Goal: Information Seeking & Learning: Stay updated

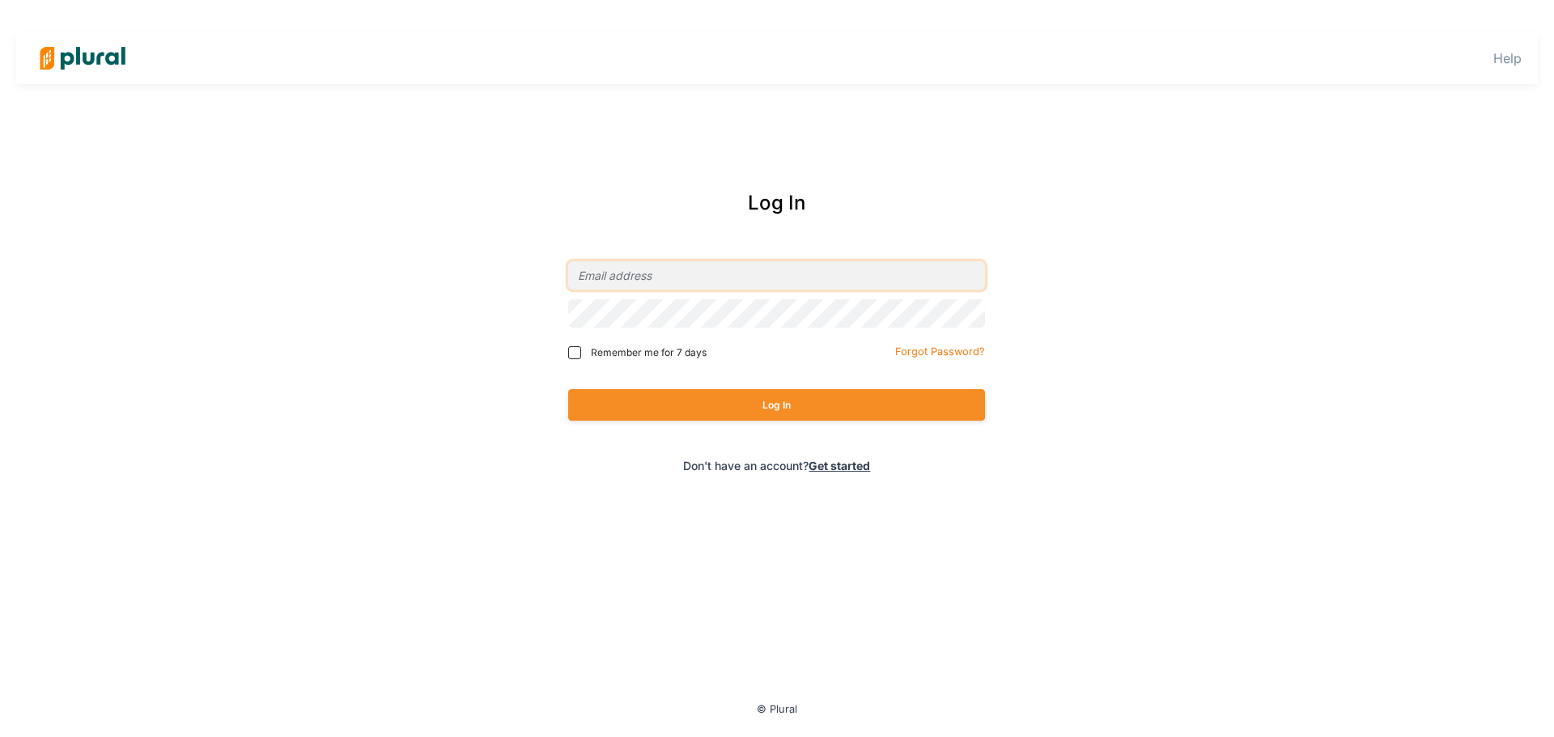
click at [760, 289] on input "email" at bounding box center [776, 275] width 417 height 28
type input "[EMAIL_ADDRESS][DOMAIN_NAME]"
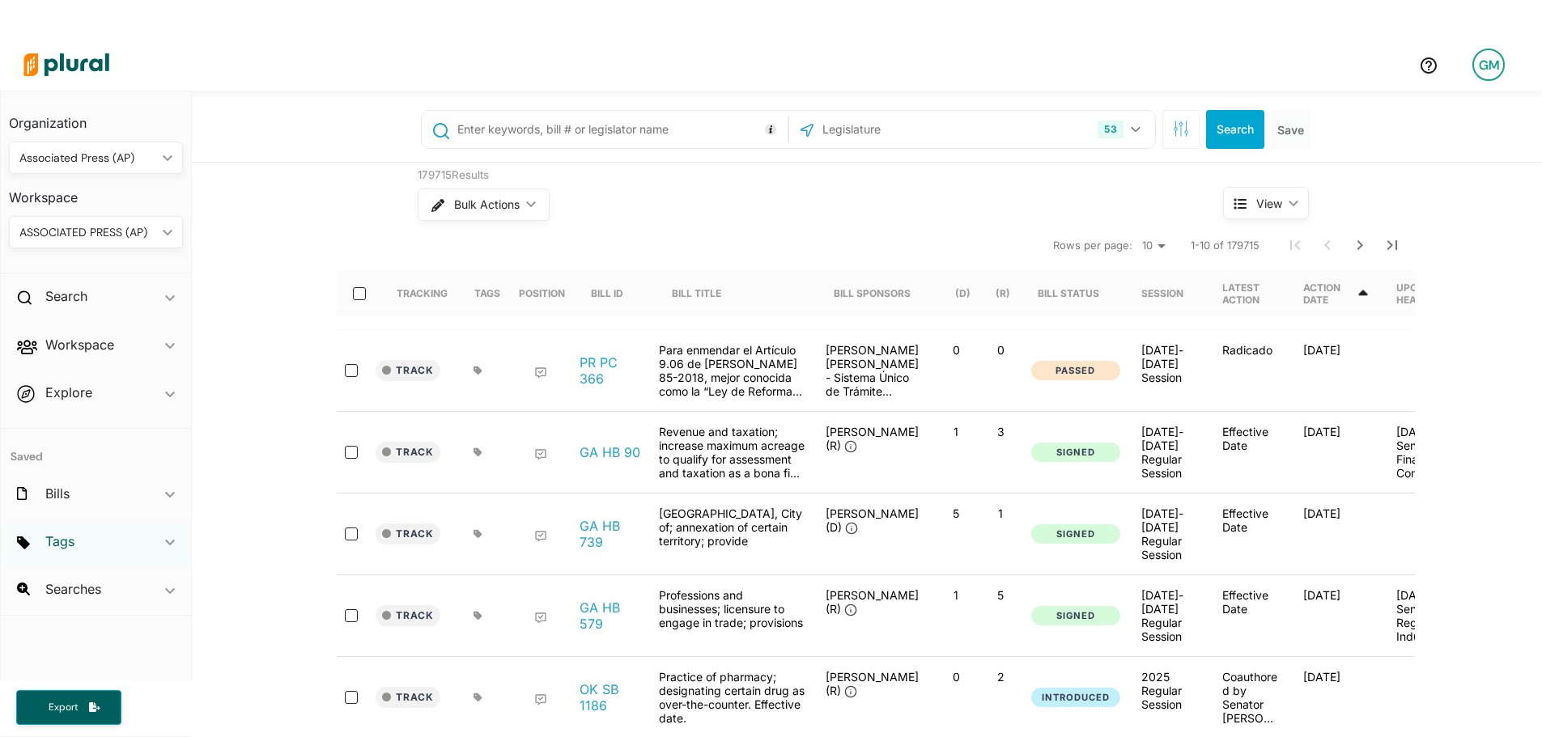
click at [69, 542] on h2 "Tags" at bounding box center [59, 542] width 29 height 18
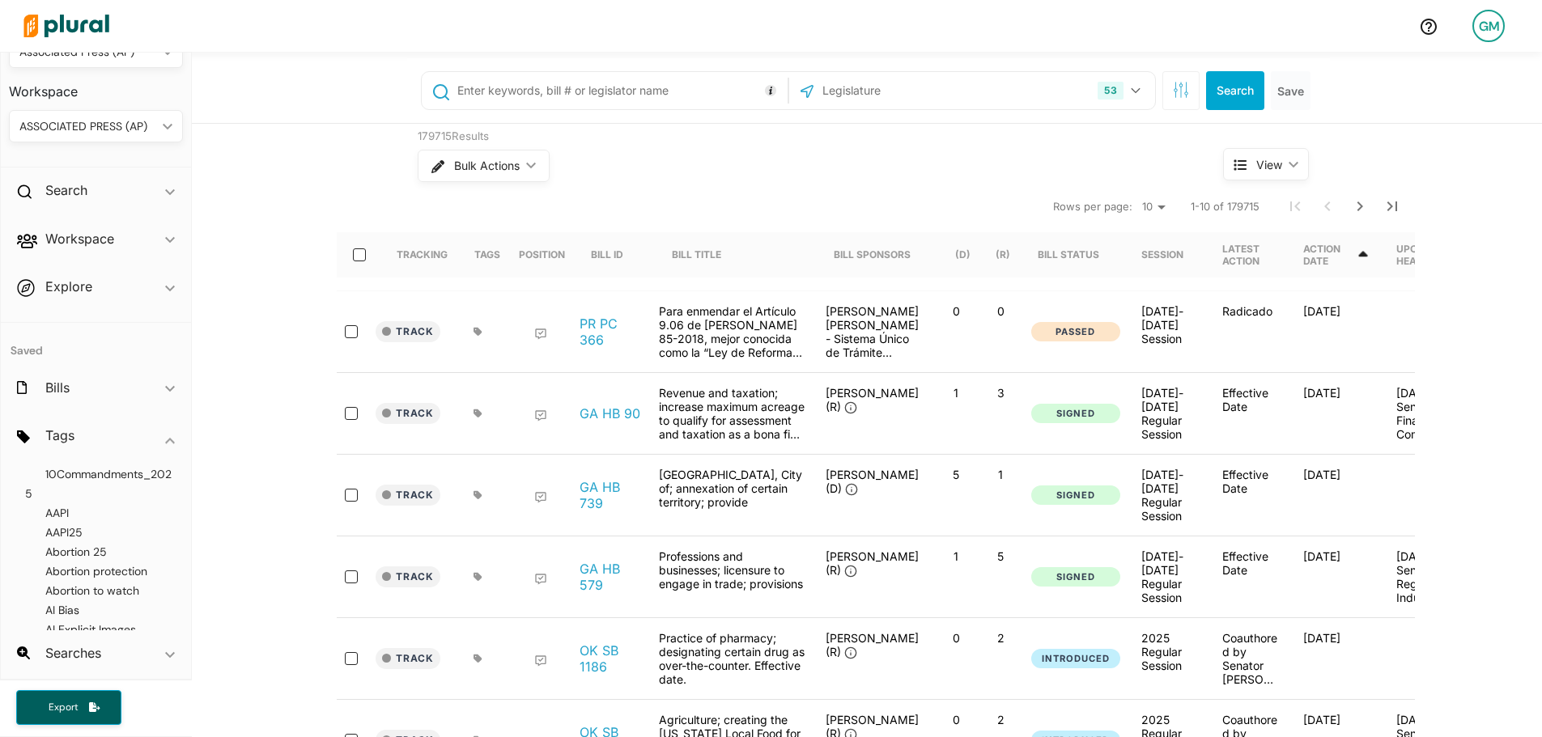
click at [571, 91] on input "text" at bounding box center [620, 90] width 328 height 31
click at [1225, 83] on button "Search" at bounding box center [1235, 90] width 58 height 39
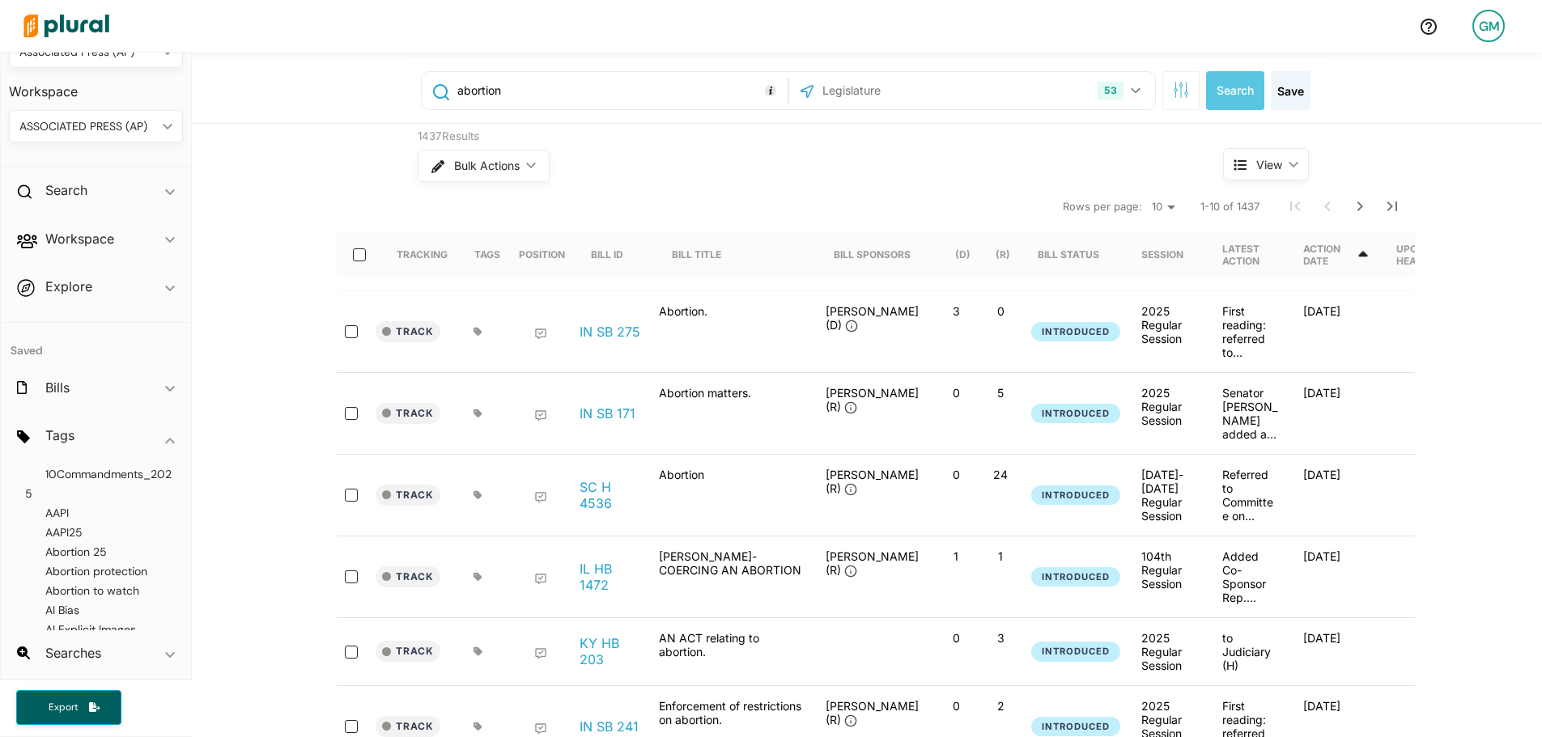
drag, startPoint x: 523, startPoint y: 95, endPoint x: 422, endPoint y: 90, distance: 101.3
click at [426, 90] on div "abortion" at bounding box center [605, 90] width 358 height 31
type input ""coercing" AND "abortion""
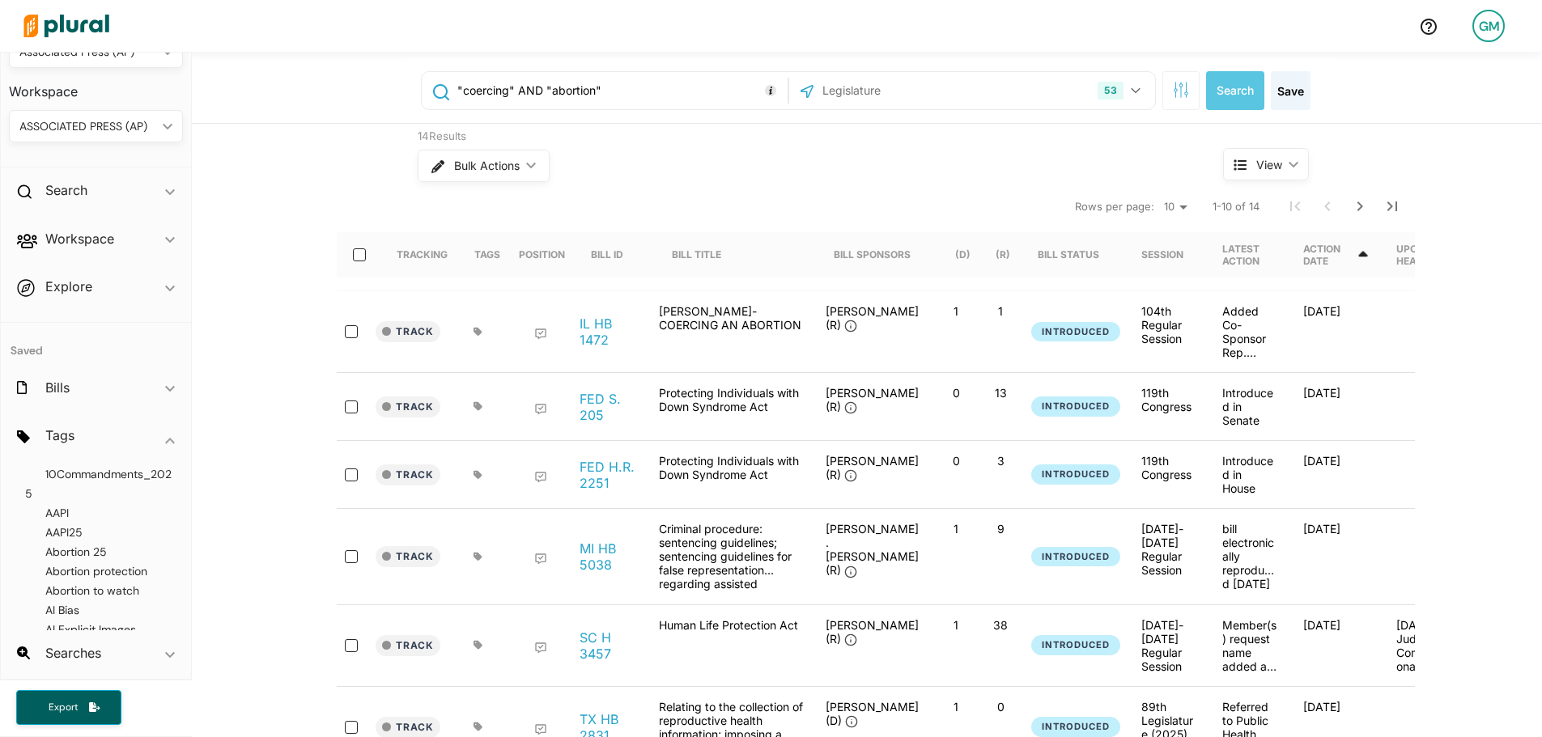
click at [1370, 262] on div "Action Date" at bounding box center [1336, 254] width 67 height 45
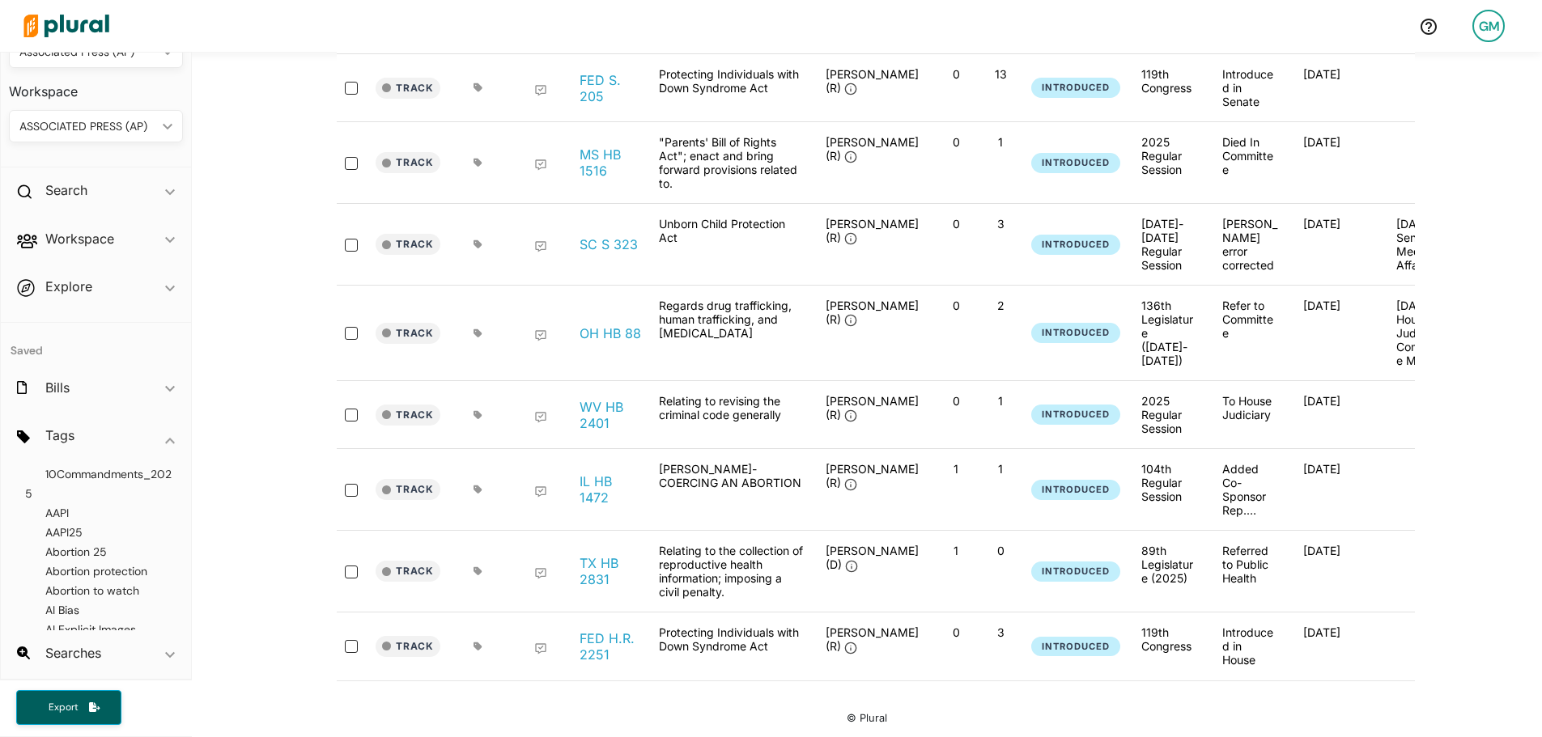
scroll to position [77, 0]
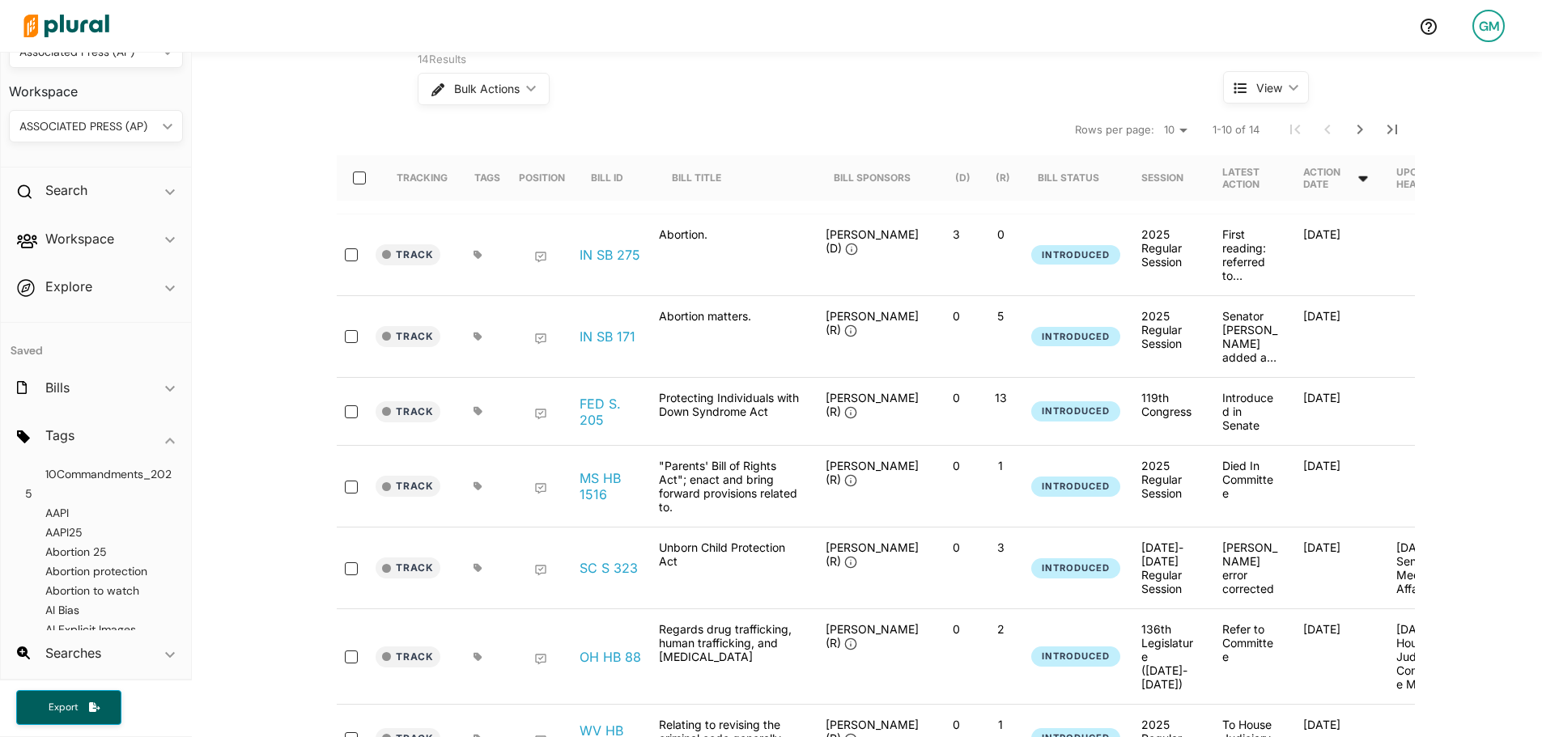
click at [1371, 181] on icon at bounding box center [1363, 178] width 15 height 15
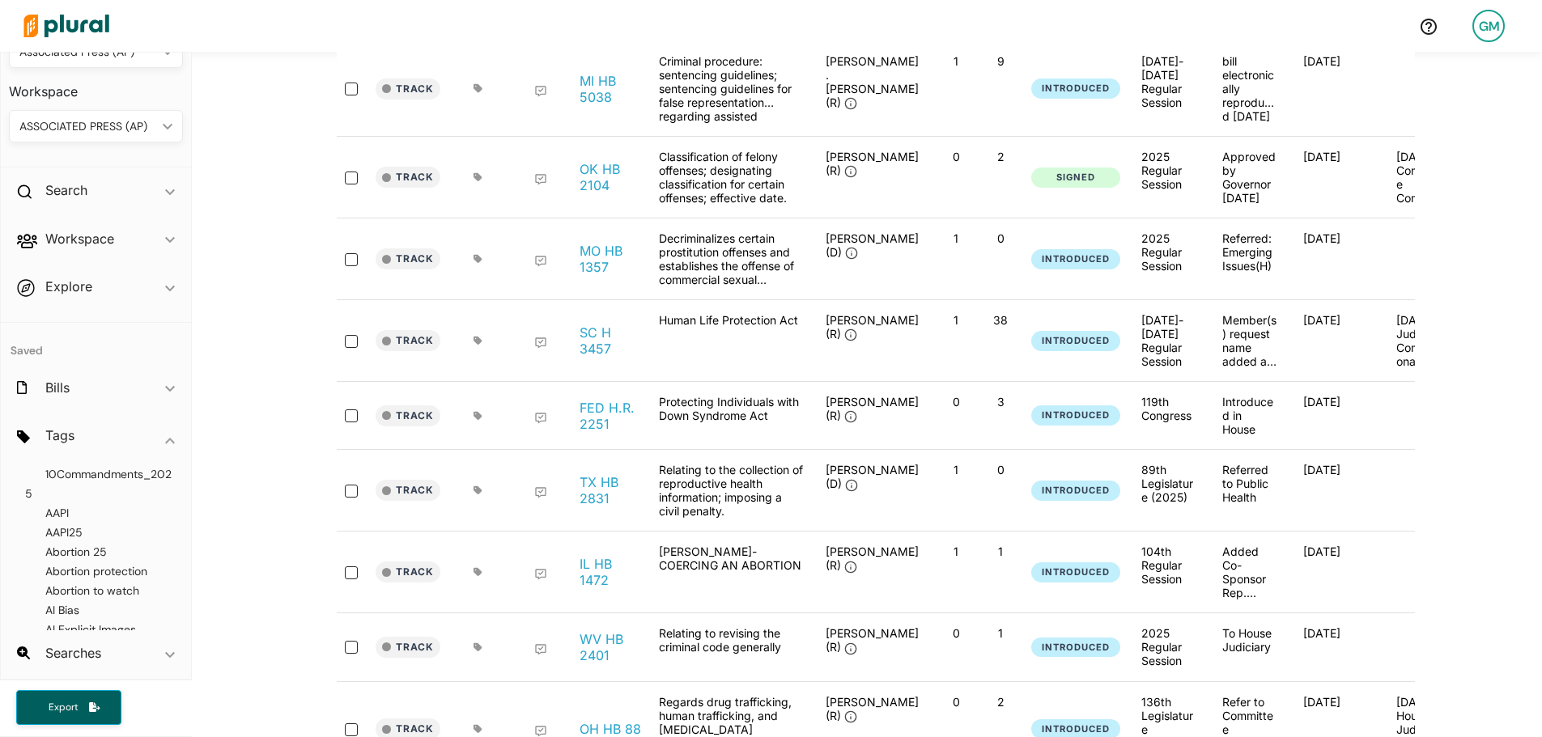
scroll to position [324, 0]
